Goal: Task Accomplishment & Management: Manage account settings

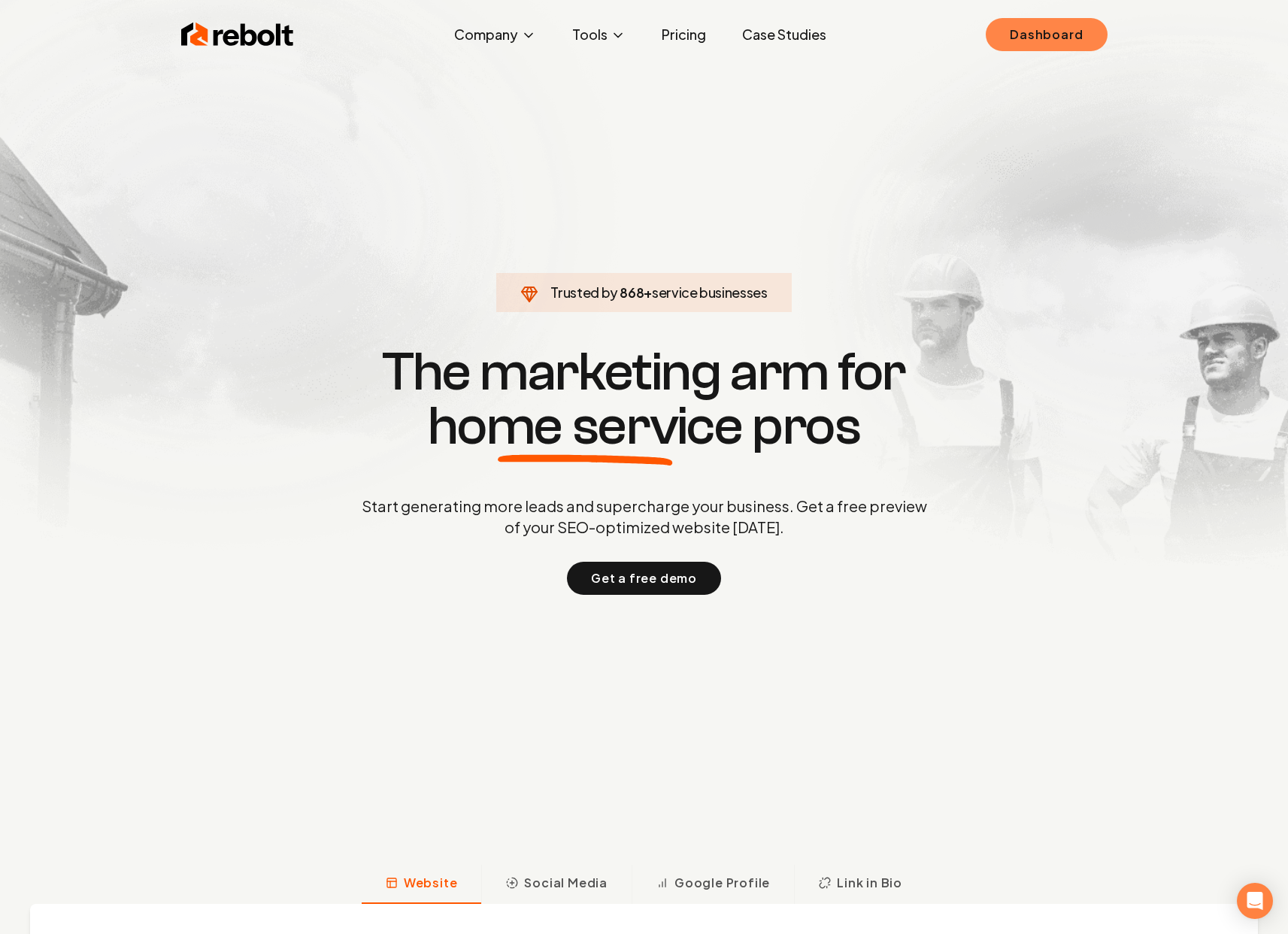
click at [1066, 39] on link "Dashboard" at bounding box center [1046, 34] width 121 height 33
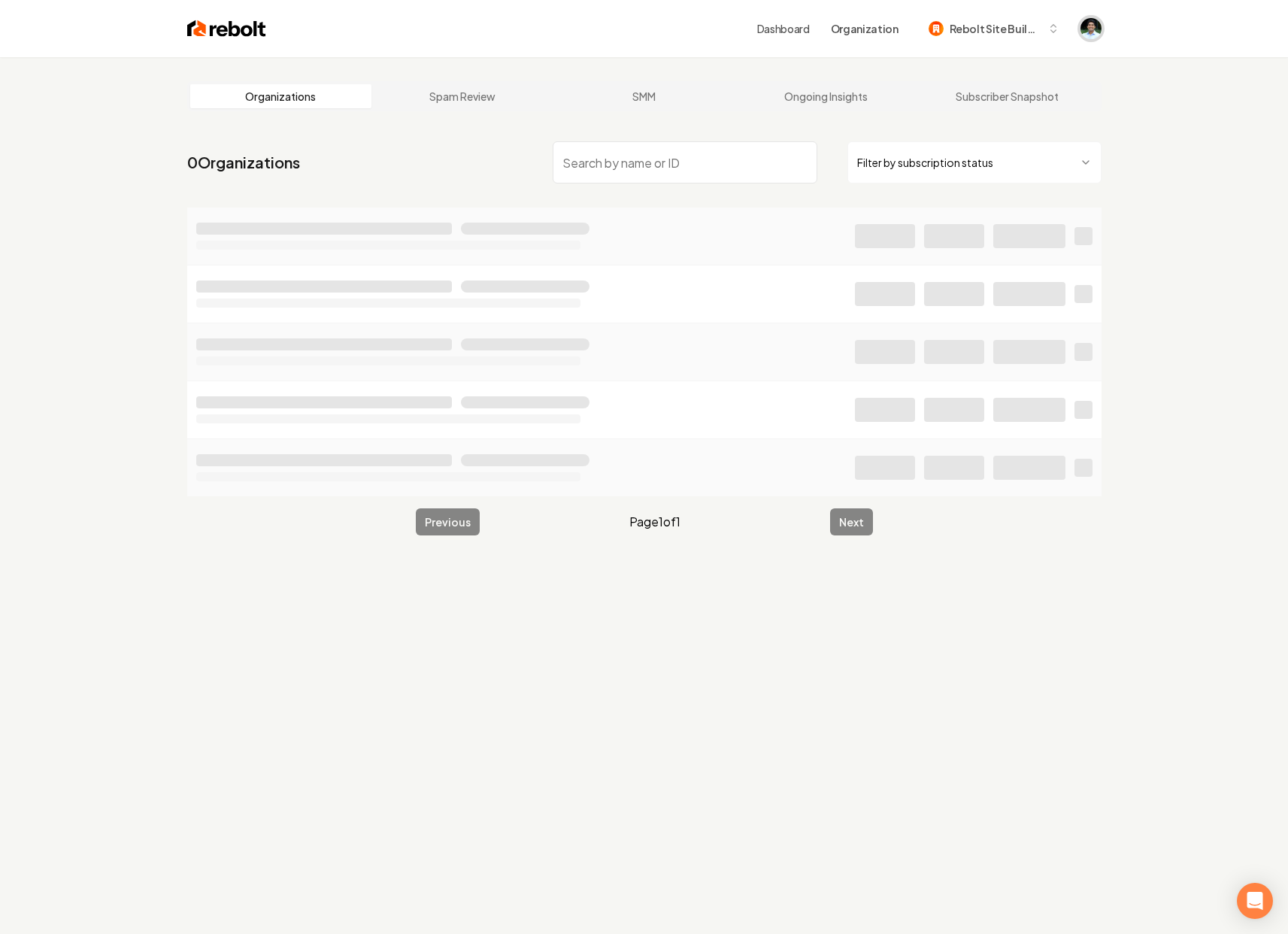
click at [1094, 25] on img "Open user button" at bounding box center [1091, 28] width 21 height 21
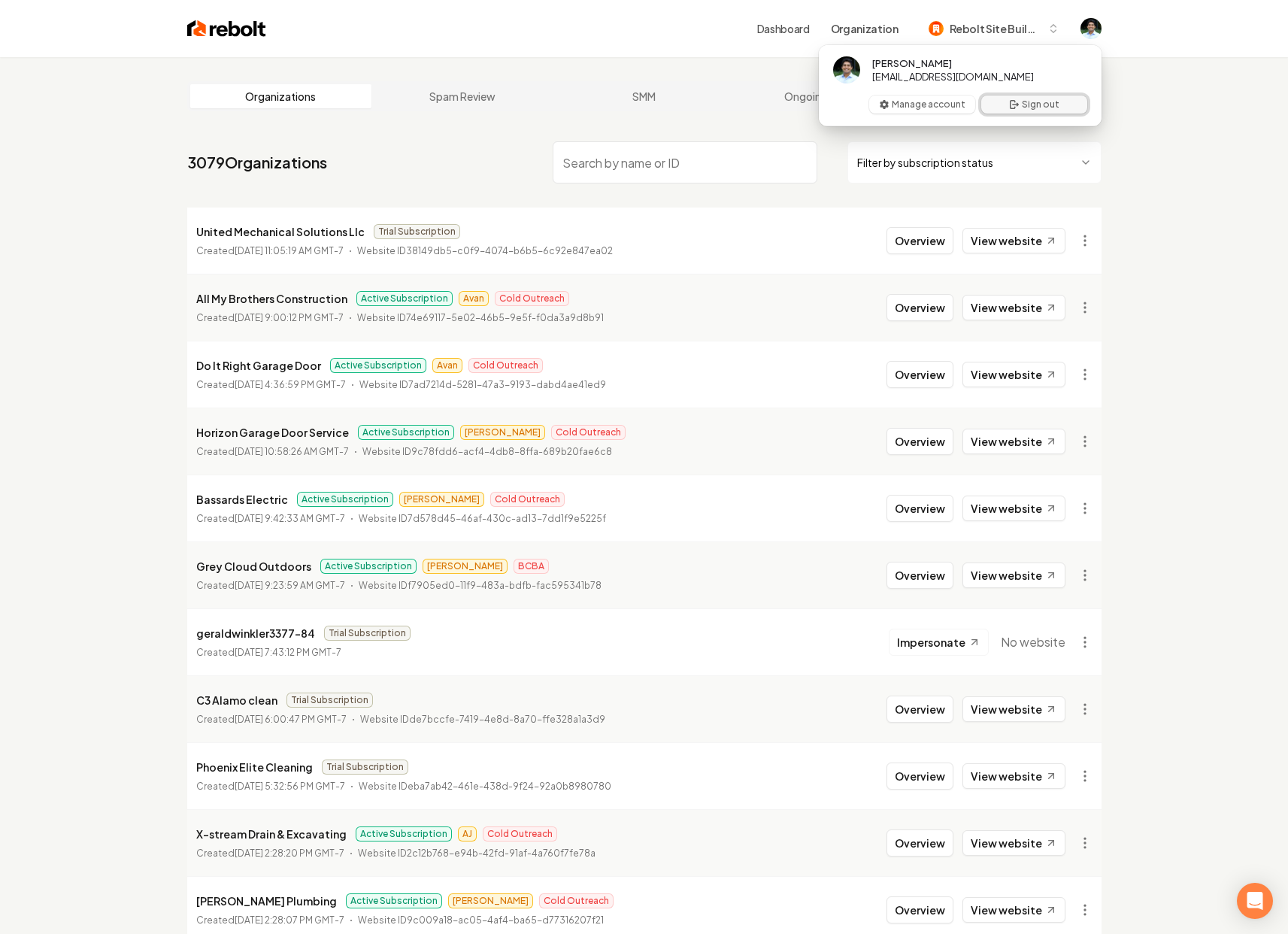
click at [1023, 107] on button "Sign out" at bounding box center [1034, 104] width 106 height 18
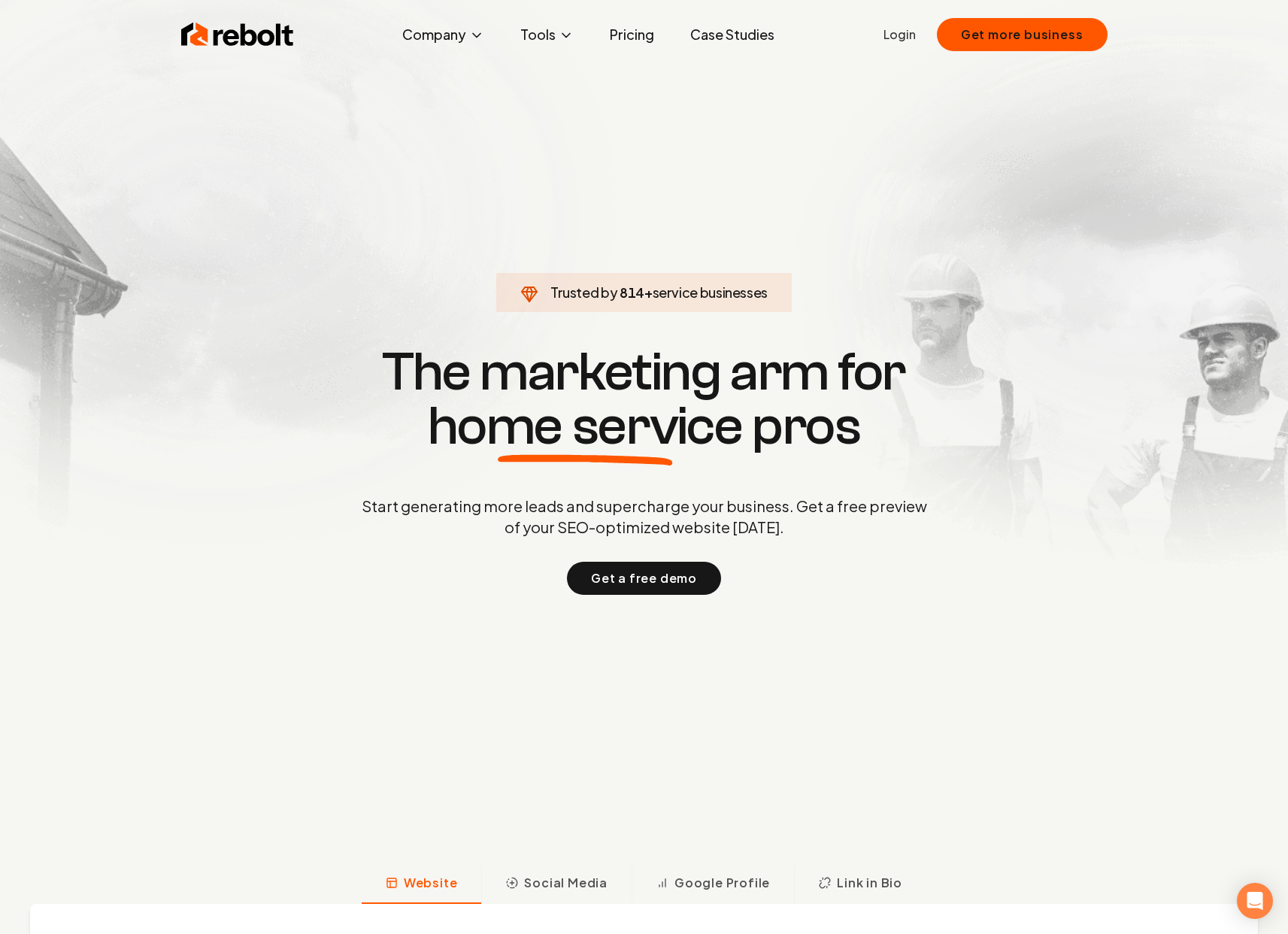
click at [908, 37] on link "Login" at bounding box center [899, 34] width 32 height 18
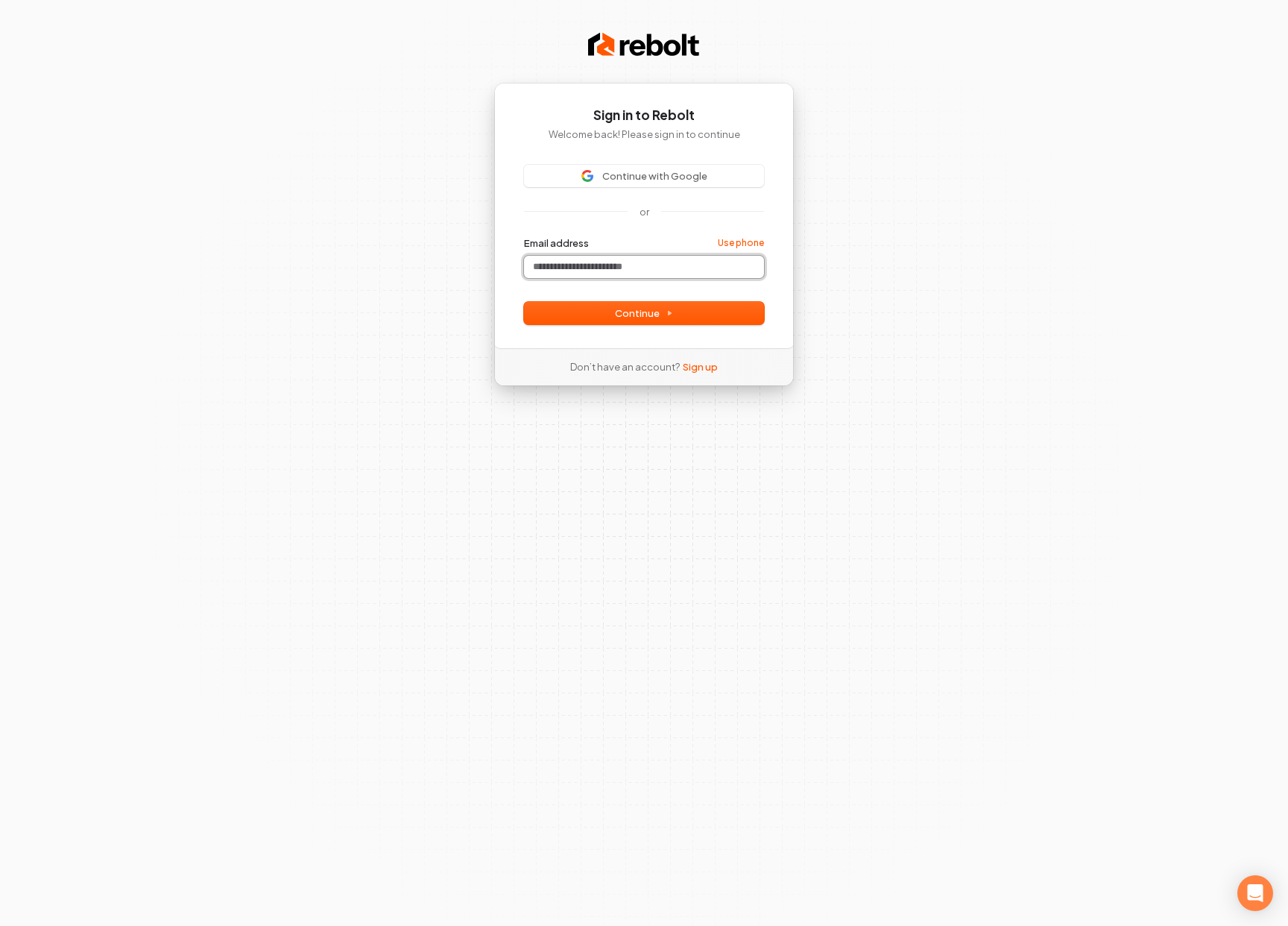
click at [632, 260] on input "Email address" at bounding box center [643, 266] width 240 height 22
click at [524, 236] on button "submit" at bounding box center [524, 236] width 0 height 0
type input "**********"
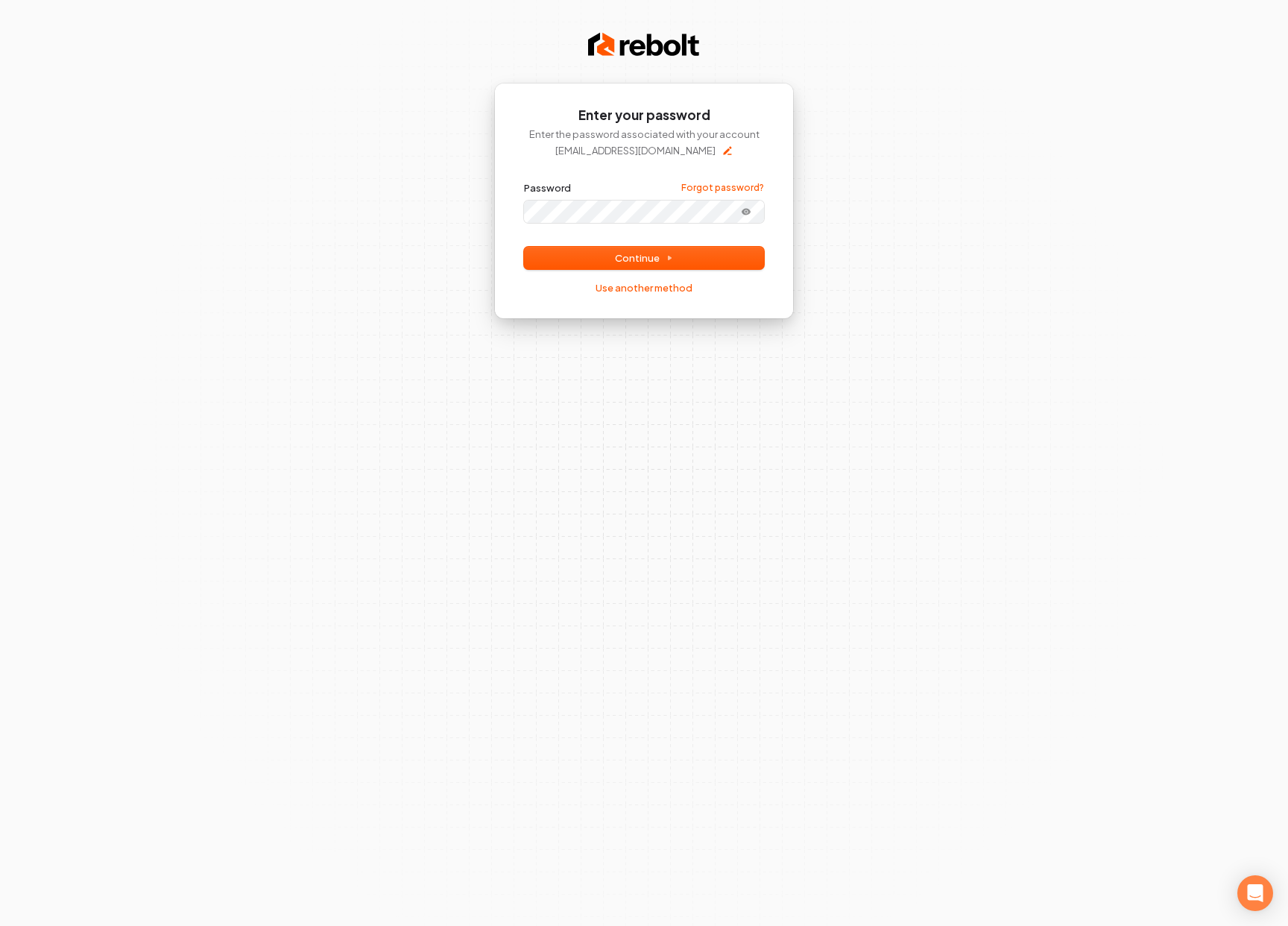
click at [524, 181] on button "submit" at bounding box center [524, 181] width 0 height 0
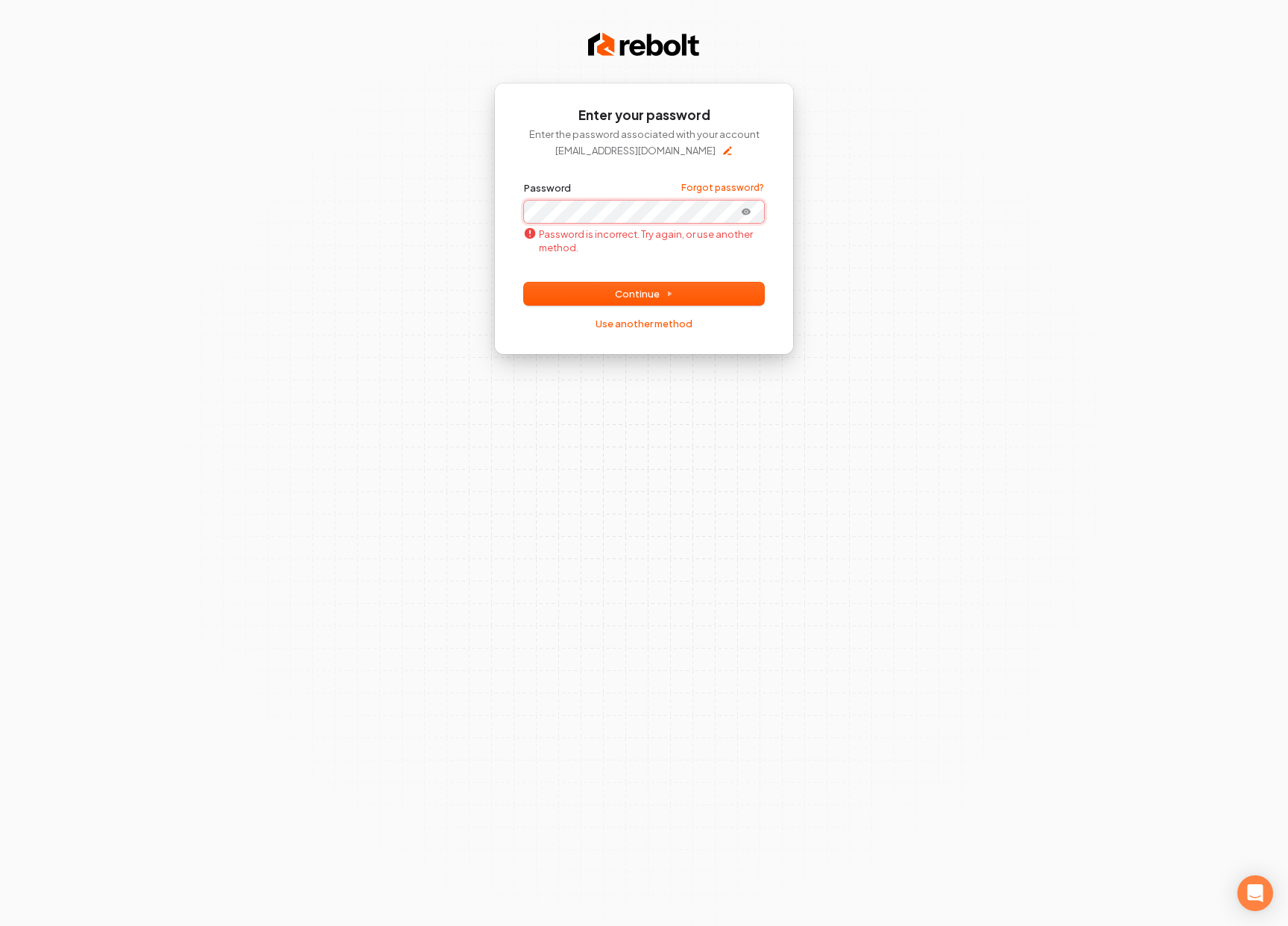
click at [524, 181] on button "submit" at bounding box center [524, 181] width 0 height 0
